Goal: Information Seeking & Learning: Learn about a topic

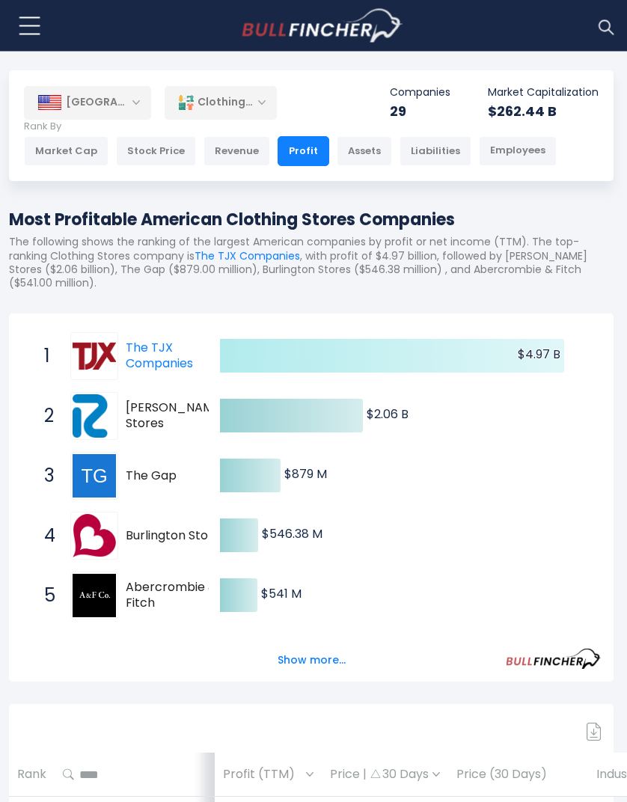
scroll to position [27, 3]
click at [323, 648] on button "Show more..." at bounding box center [311, 660] width 86 height 25
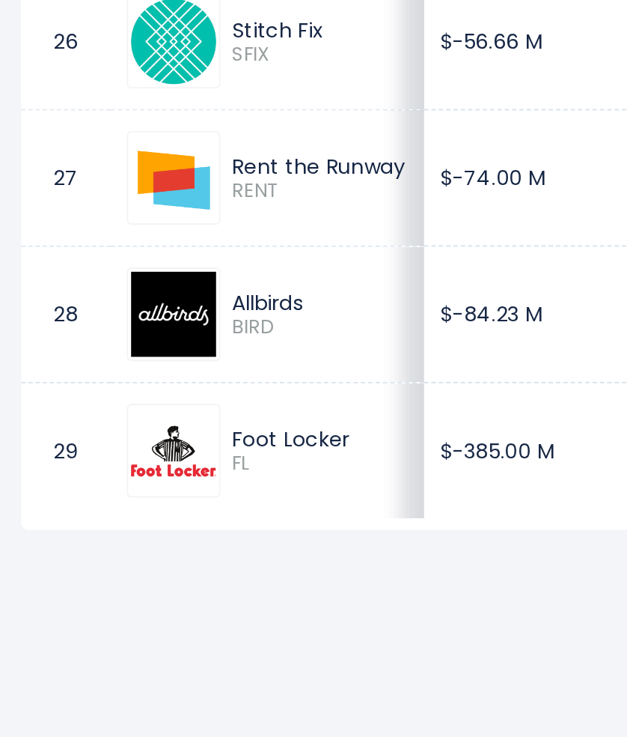
scroll to position [2521, 0]
click at [237, 546] on td "$-385.00 M" at bounding box center [270, 581] width 107 height 70
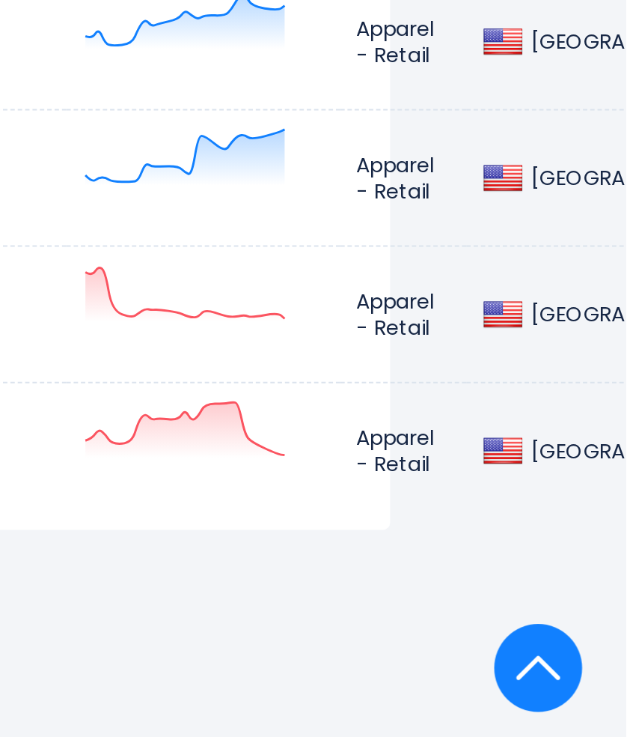
scroll to position [2521, 113]
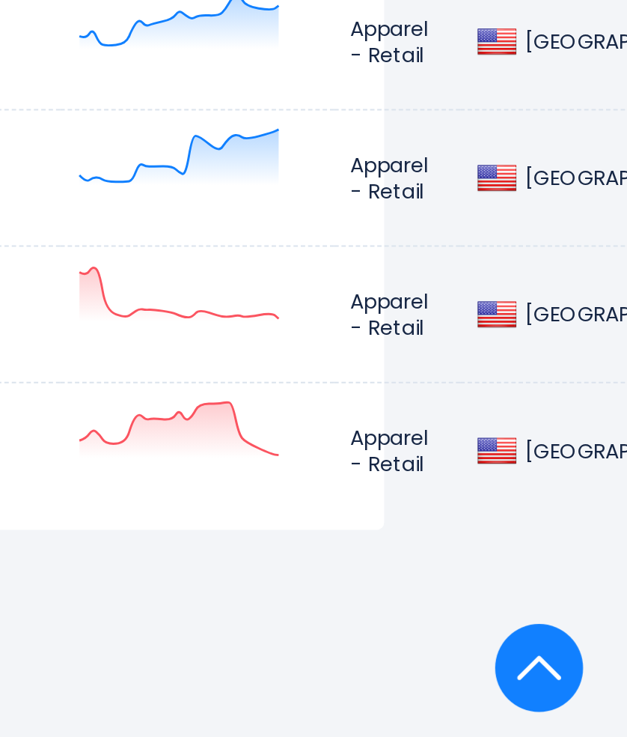
click at [478, 546] on td "Apparel - Retail" at bounding box center [510, 581] width 64 height 70
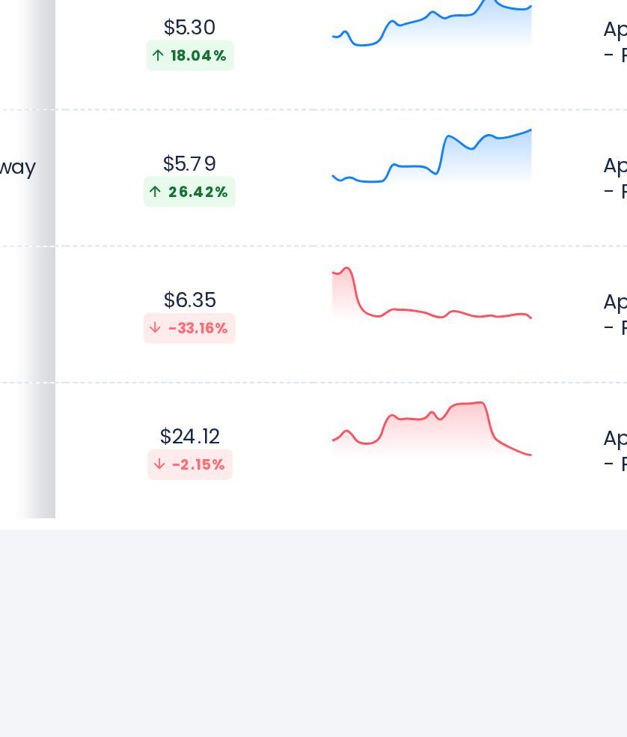
click at [347, 556] on icon at bounding box center [398, 570] width 102 height 28
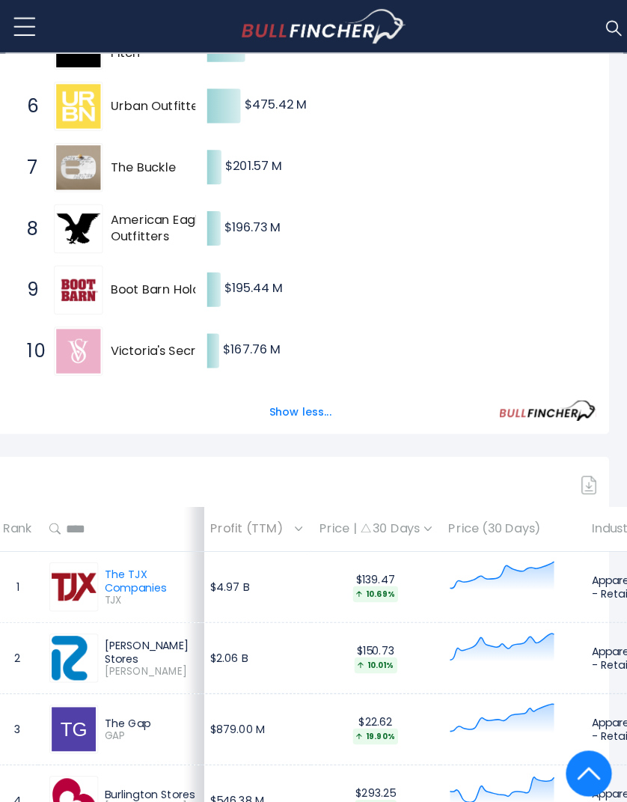
scroll to position [576, 14]
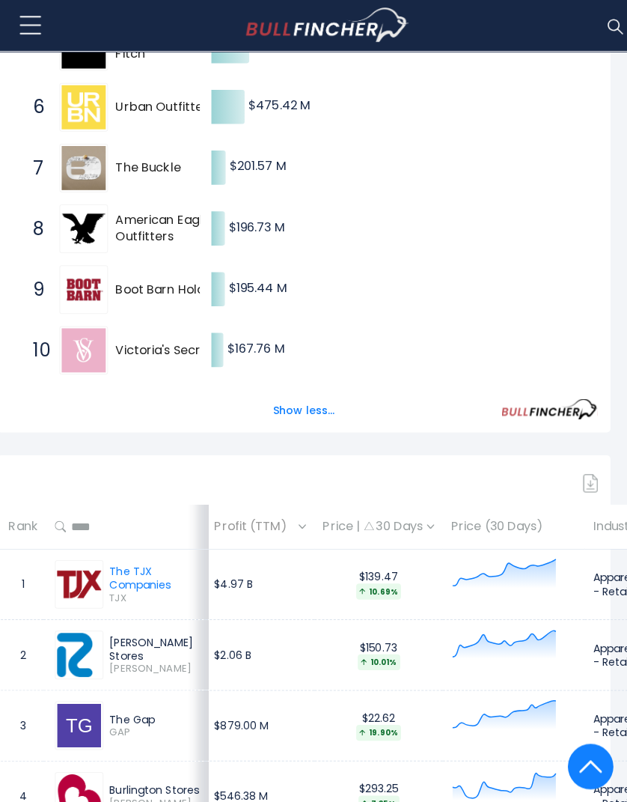
click at [445, 551] on icon at bounding box center [497, 566] width 105 height 30
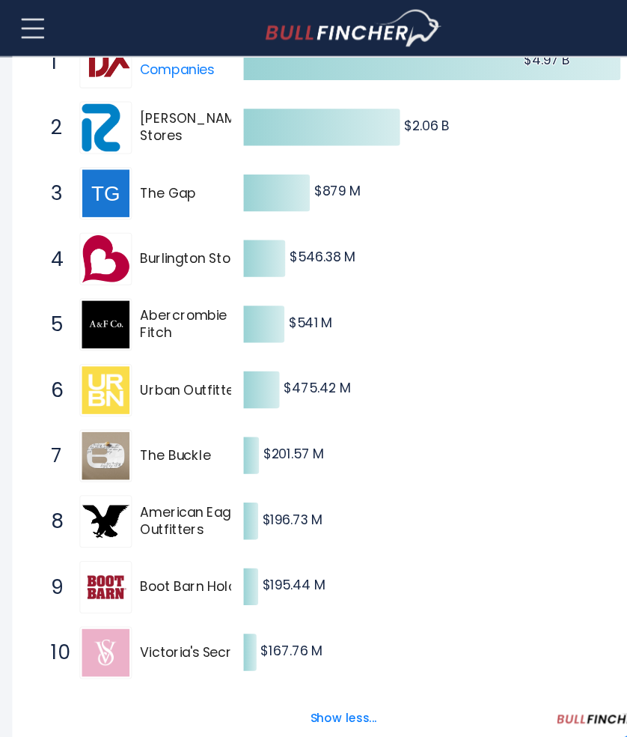
scroll to position [0, 0]
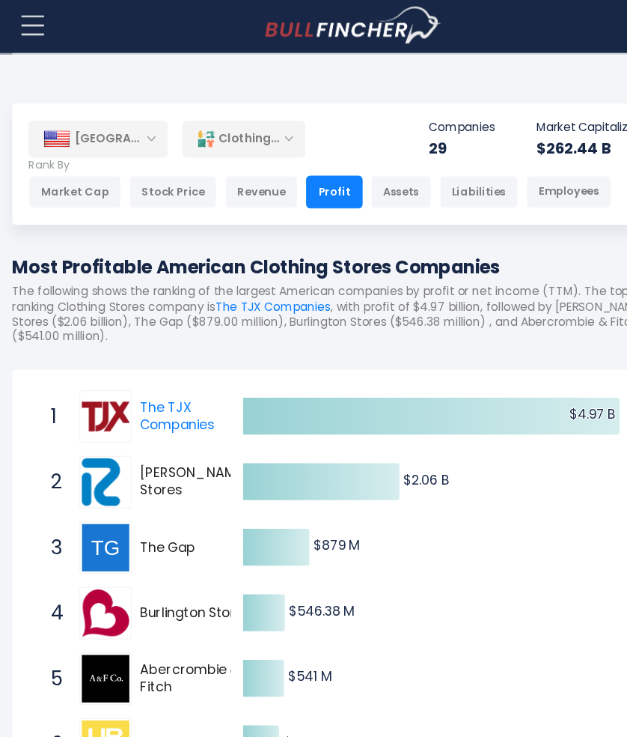
click at [242, 179] on div "Revenue" at bounding box center [239, 178] width 67 height 30
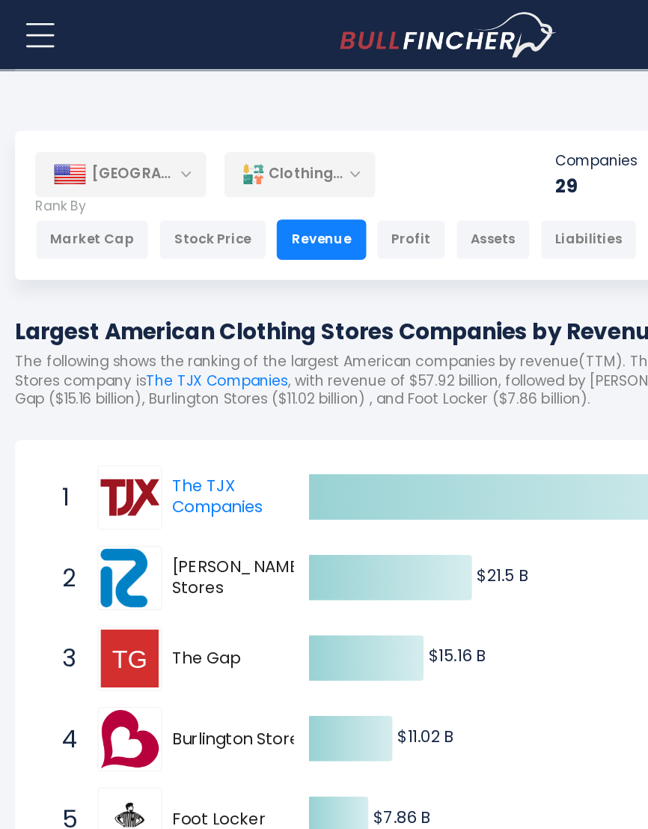
click at [258, 122] on div "Clothing Stores" at bounding box center [223, 129] width 112 height 34
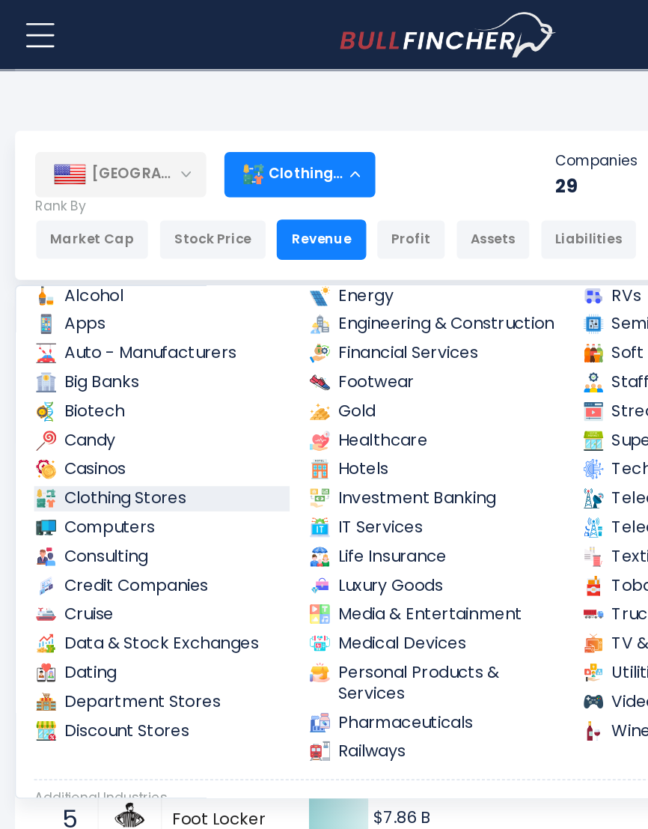
scroll to position [109, 0]
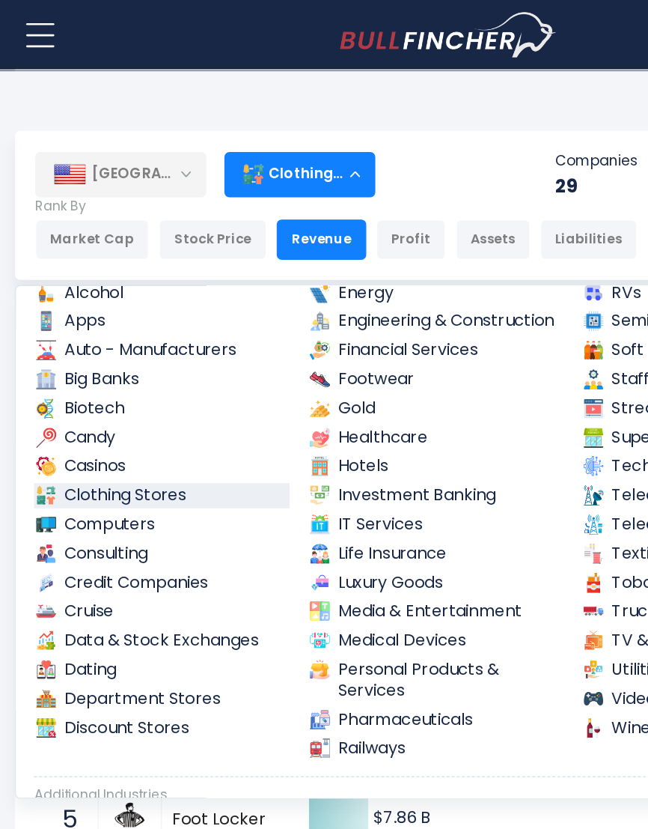
click at [151, 510] on link "Department Stores" at bounding box center [120, 519] width 190 height 19
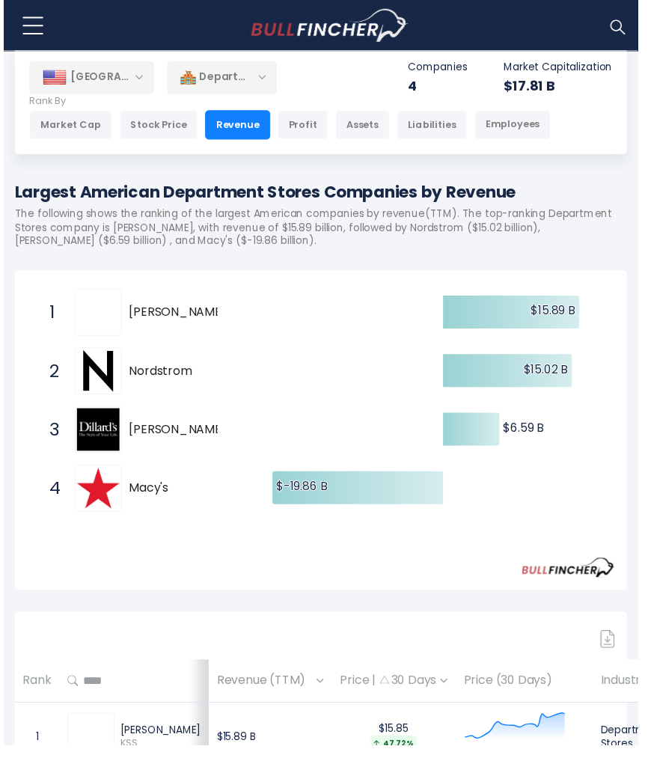
scroll to position [59, 4]
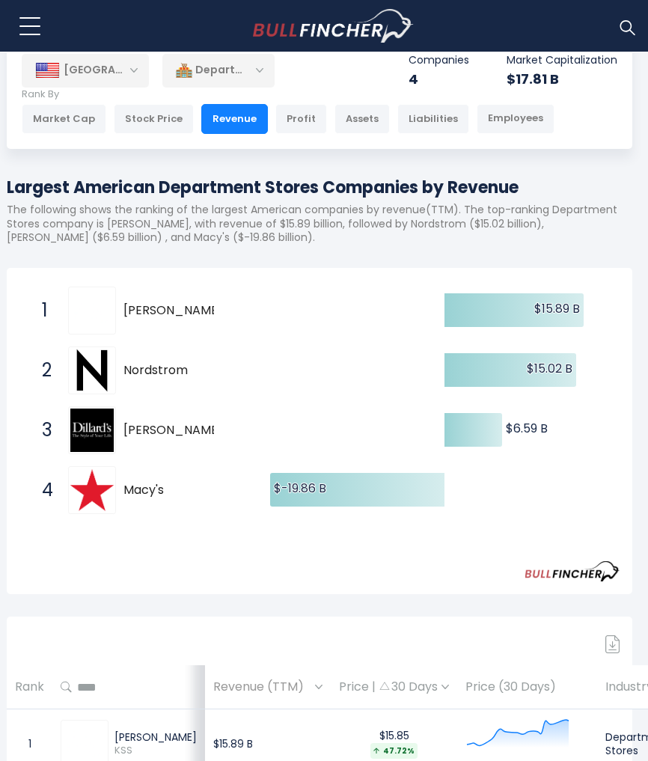
click at [297, 120] on div "Profit" at bounding box center [301, 119] width 52 height 30
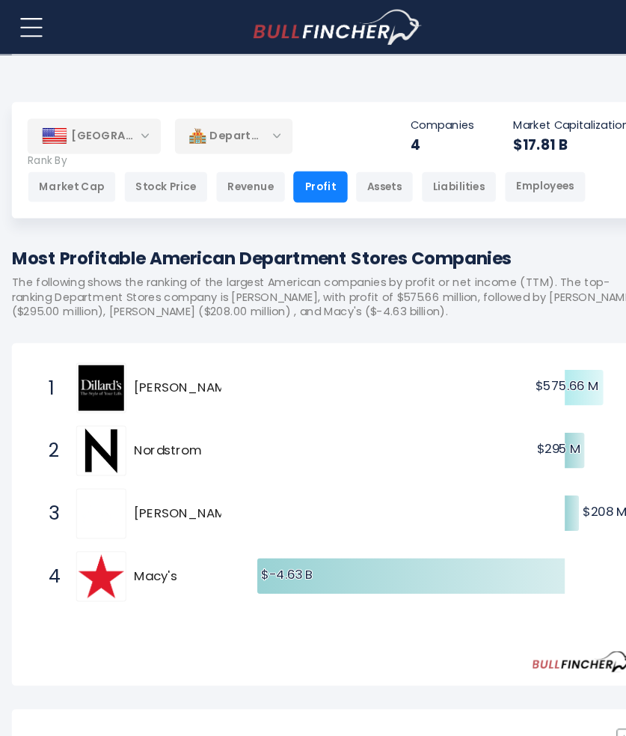
click at [254, 124] on div "Department Stores" at bounding box center [223, 129] width 112 height 34
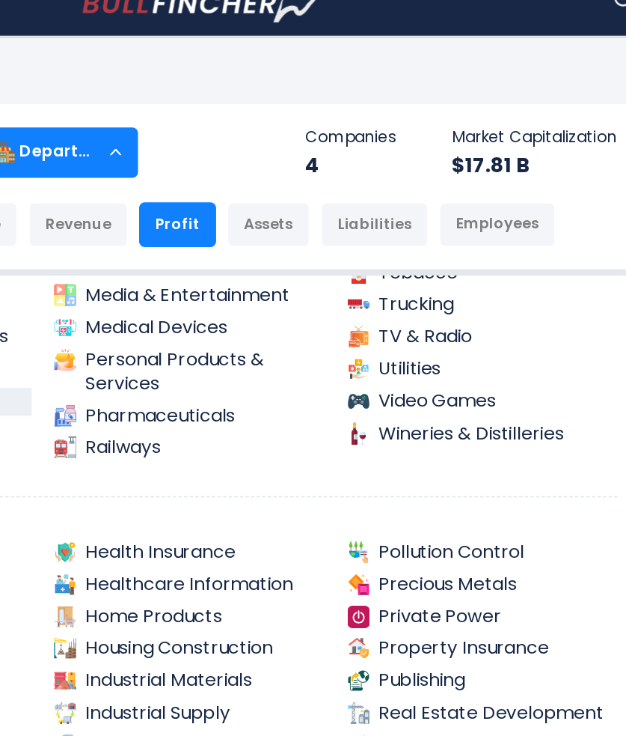
scroll to position [333, 0]
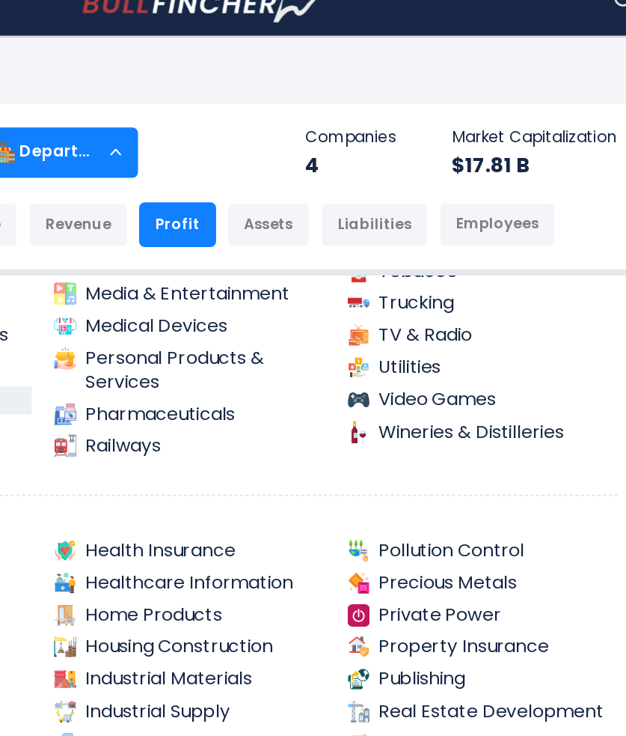
click at [418, 243] on link "TV & Radio" at bounding box center [509, 252] width 183 height 19
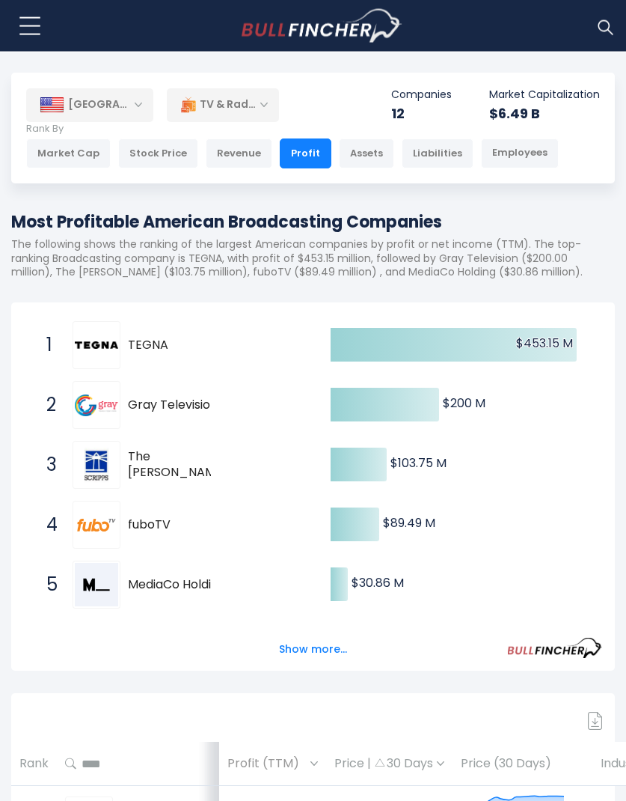
scroll to position [25, 0]
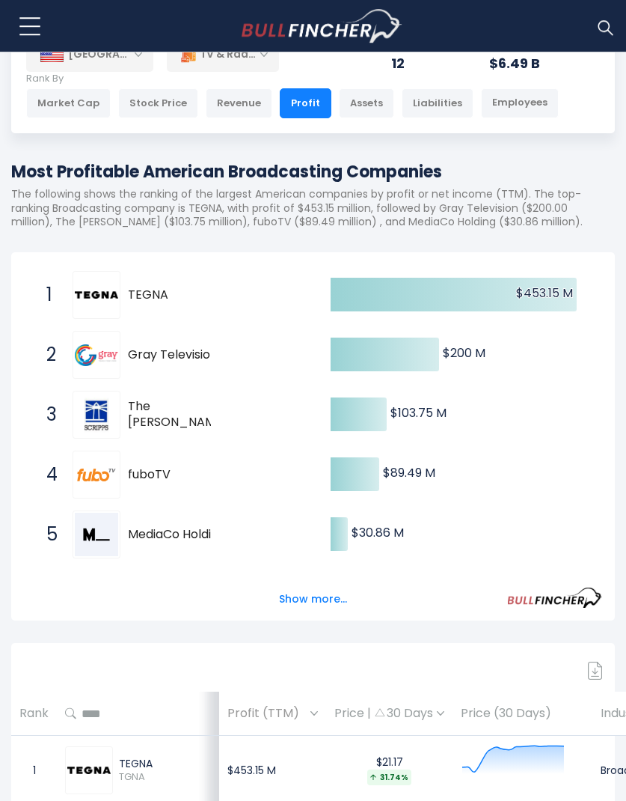
click at [315, 594] on button "Show more..." at bounding box center [313, 599] width 86 height 25
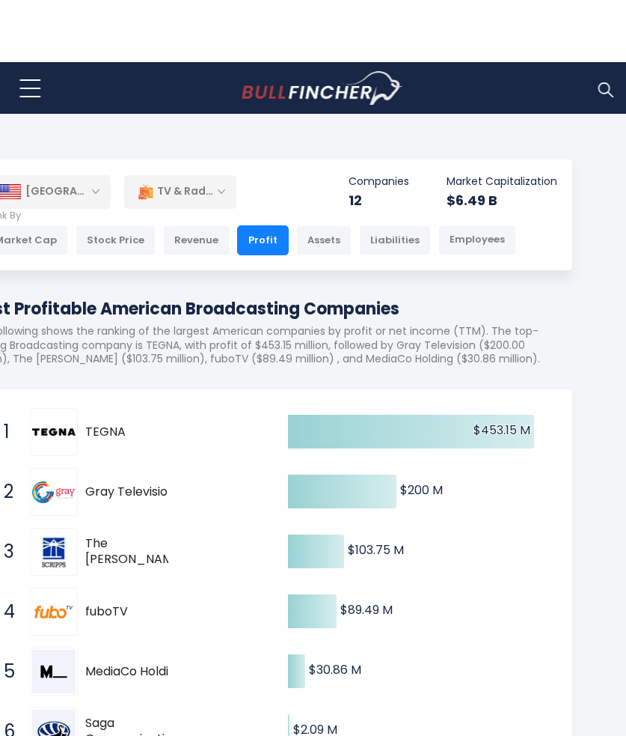
scroll to position [0, 43]
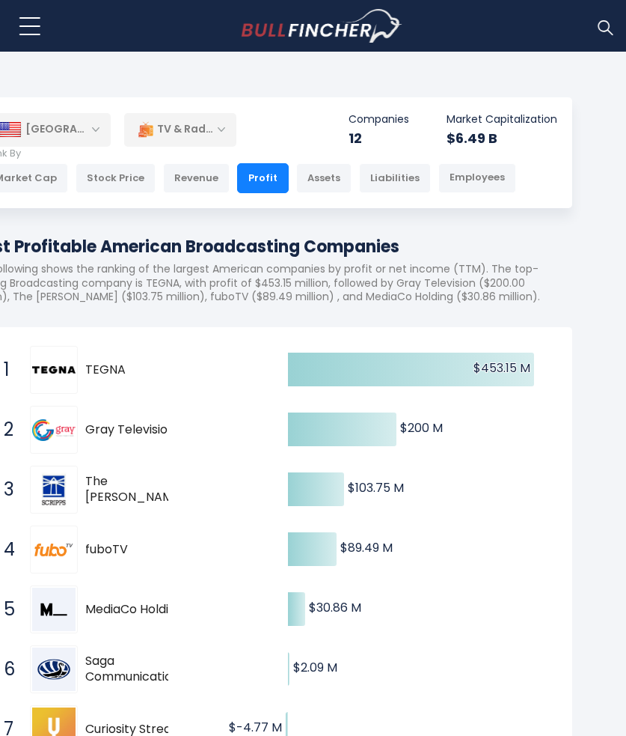
click at [208, 126] on div "TV & Radio" at bounding box center [180, 129] width 112 height 34
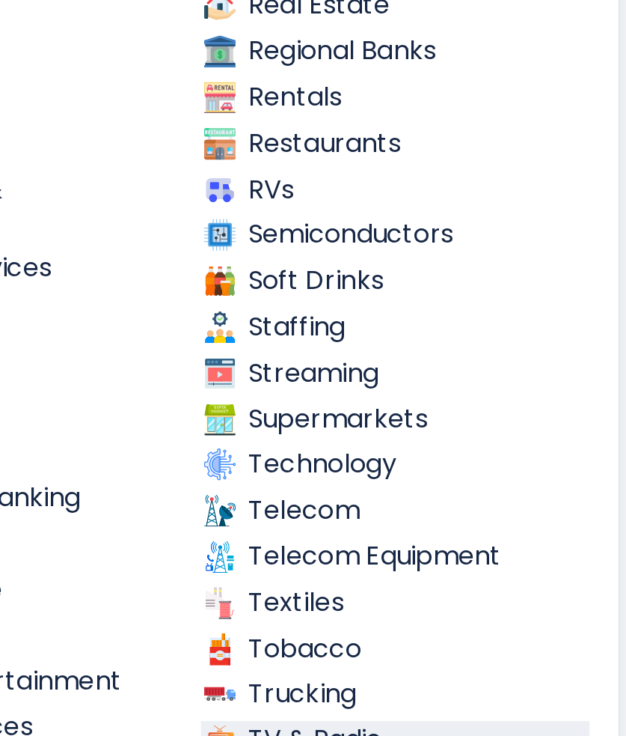
click at [376, 426] on link "Supermarkets" at bounding box center [467, 435] width 183 height 19
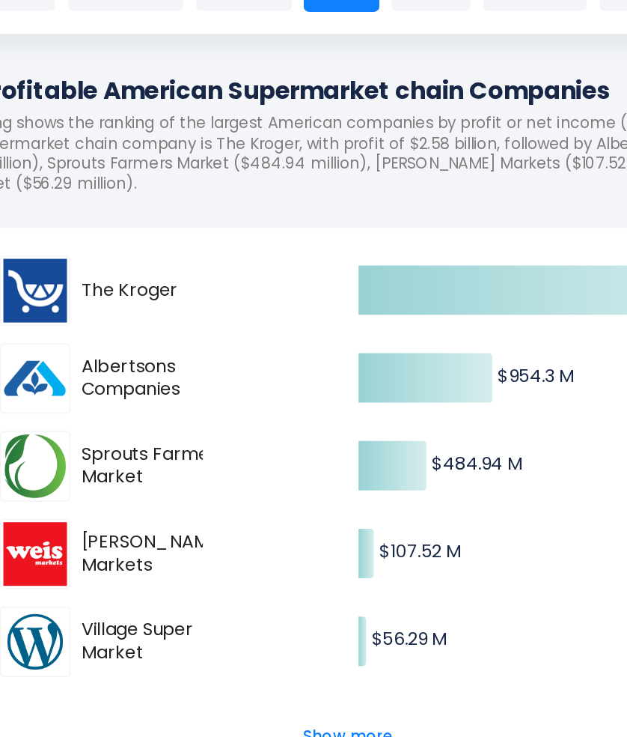
scroll to position [19, 0]
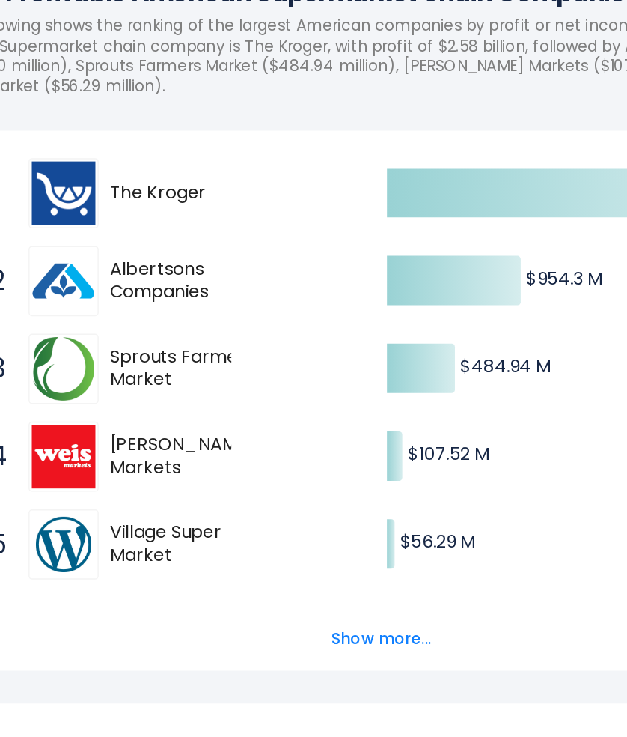
click at [271, 656] on button "Show more..." at bounding box center [314, 668] width 86 height 25
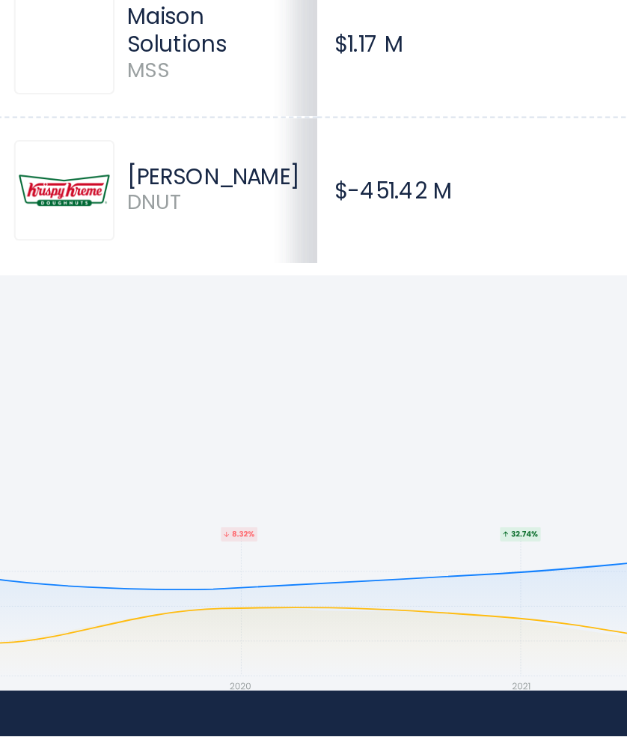
scroll to position [1174, 0]
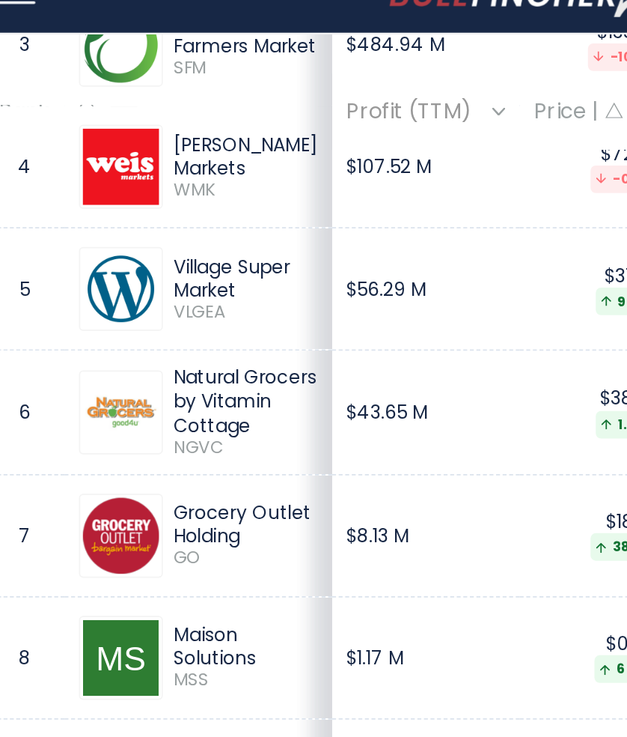
click at [259, 321] on td "$8.13 M" at bounding box center [263, 338] width 107 height 70
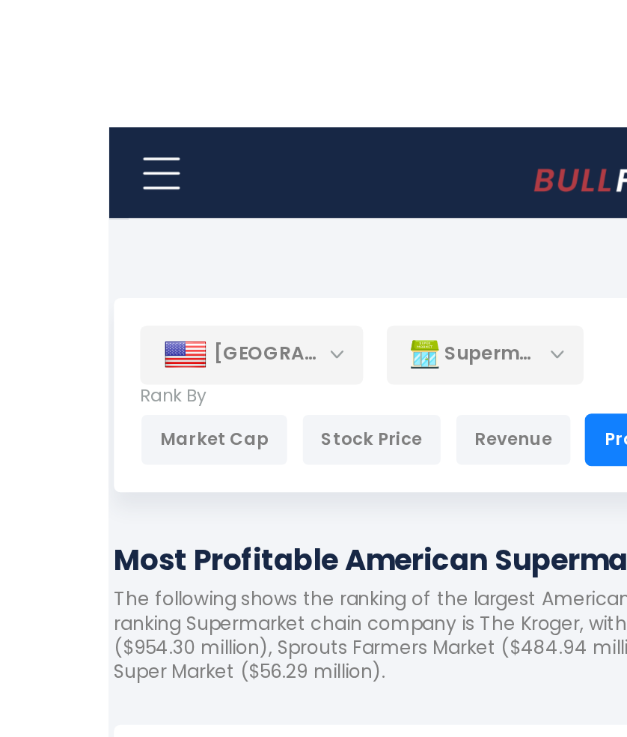
scroll to position [0, 0]
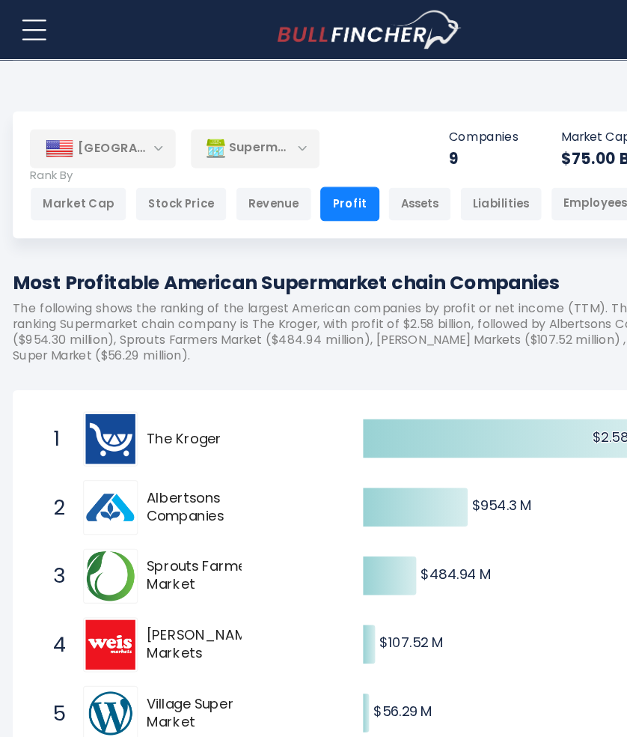
click at [260, 129] on div "Supermarkets" at bounding box center [223, 129] width 112 height 34
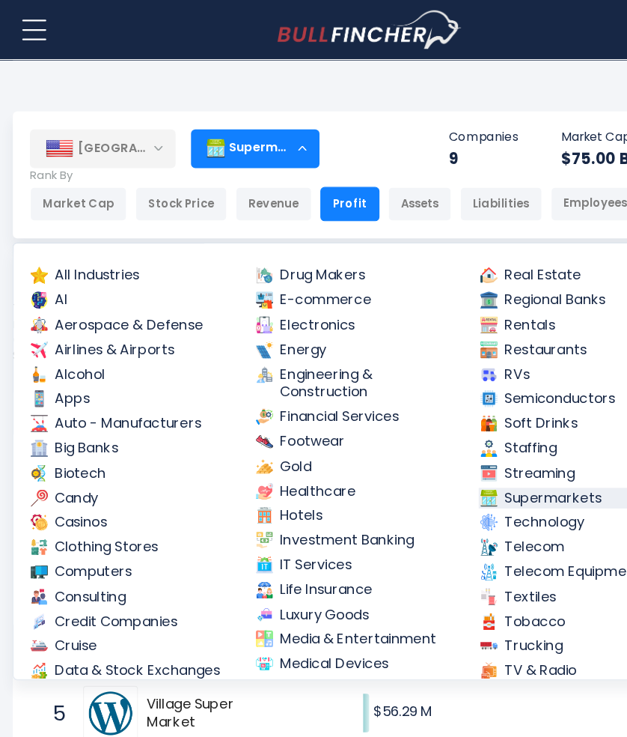
click at [91, 226] on div "All Industries AI Aerospace & Defense Airlines & Airports Alcohol Apps Auto - M…" at bounding box center [313, 403] width 605 height 382
click at [98, 241] on link "All Industries" at bounding box center [116, 240] width 183 height 19
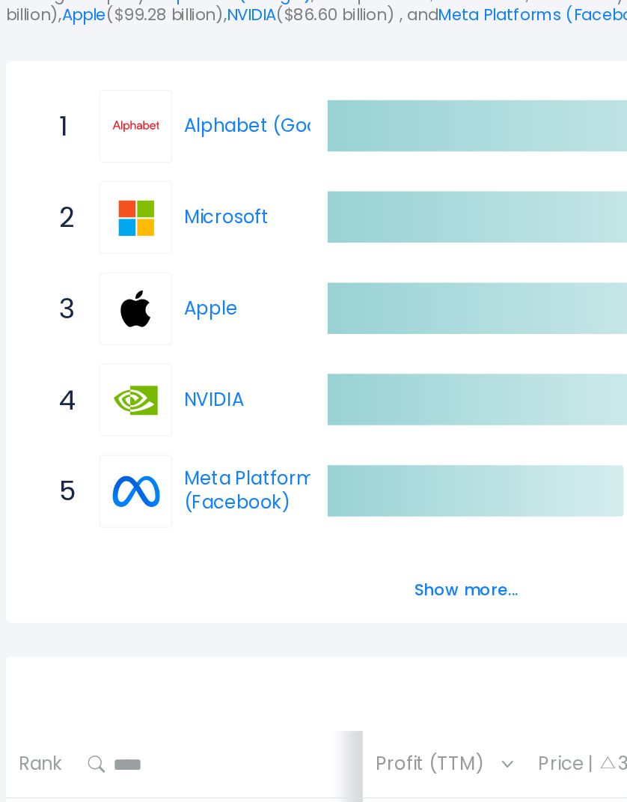
click at [308, 650] on button "Show more..." at bounding box center [314, 662] width 86 height 25
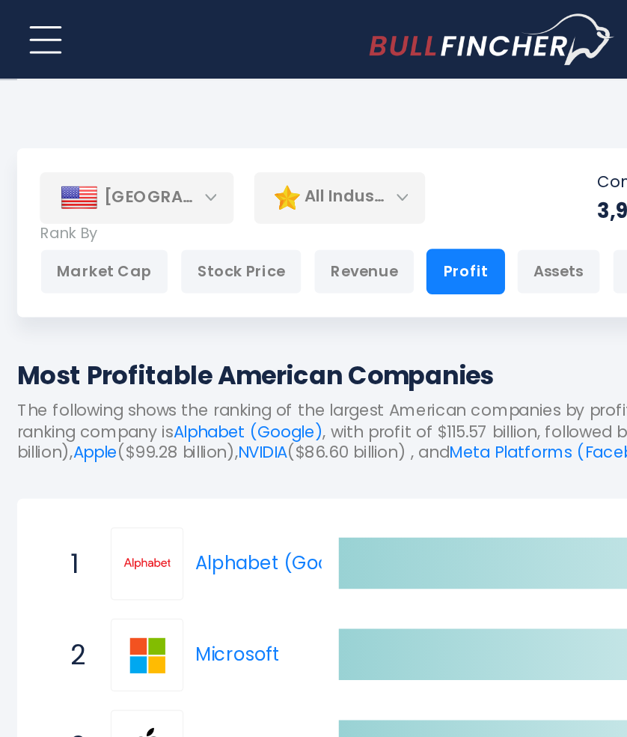
click at [240, 182] on div "Revenue" at bounding box center [239, 178] width 67 height 30
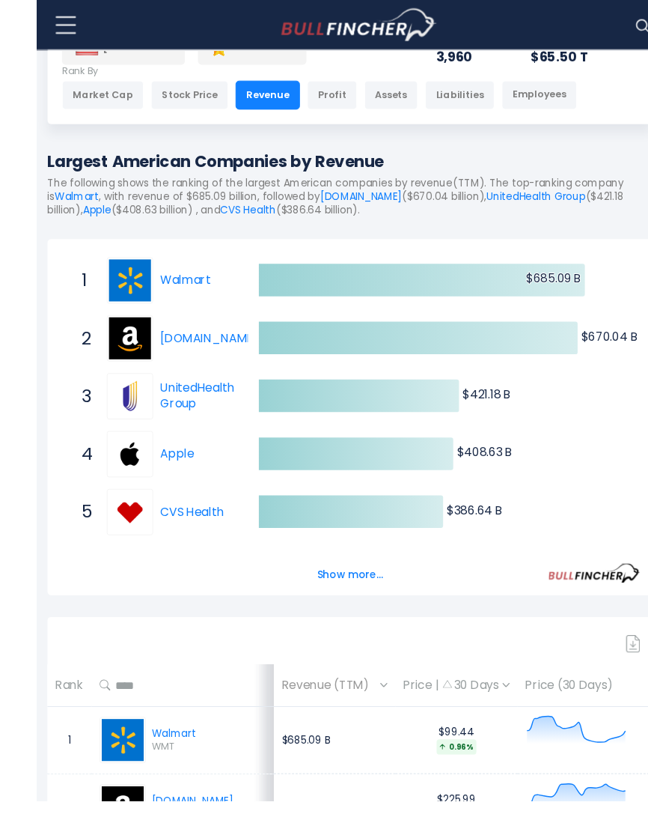
scroll to position [95, 0]
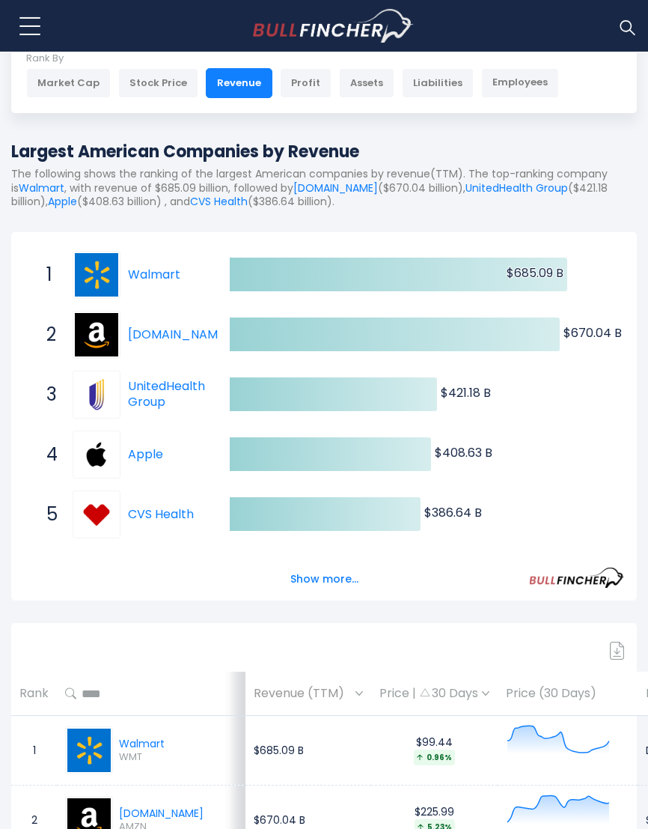
click at [336, 578] on button "Show more..." at bounding box center [324, 579] width 86 height 25
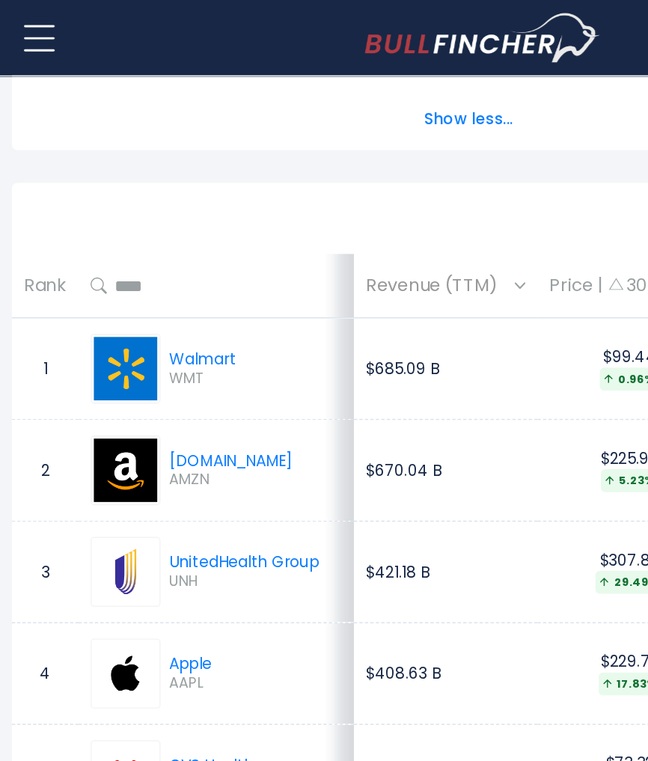
scroll to position [0, 0]
